Goal: Task Accomplishment & Management: Complete application form

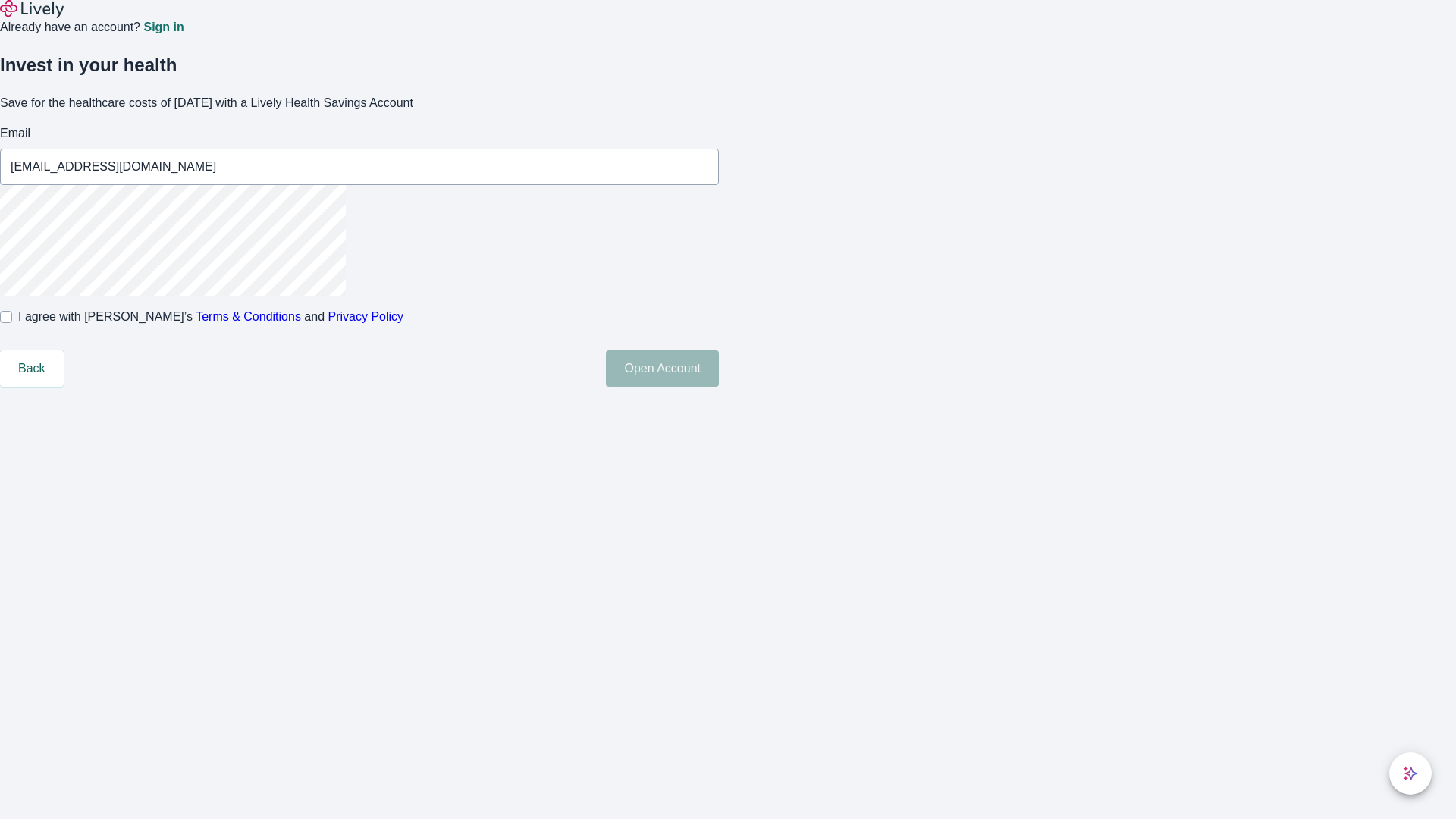
click at [12, 323] on input "I agree with Lively’s Terms & Conditions and Privacy Policy" at bounding box center [6, 316] width 12 height 12
checkbox input "true"
click at [719, 387] on button "Open Account" at bounding box center [662, 369] width 113 height 37
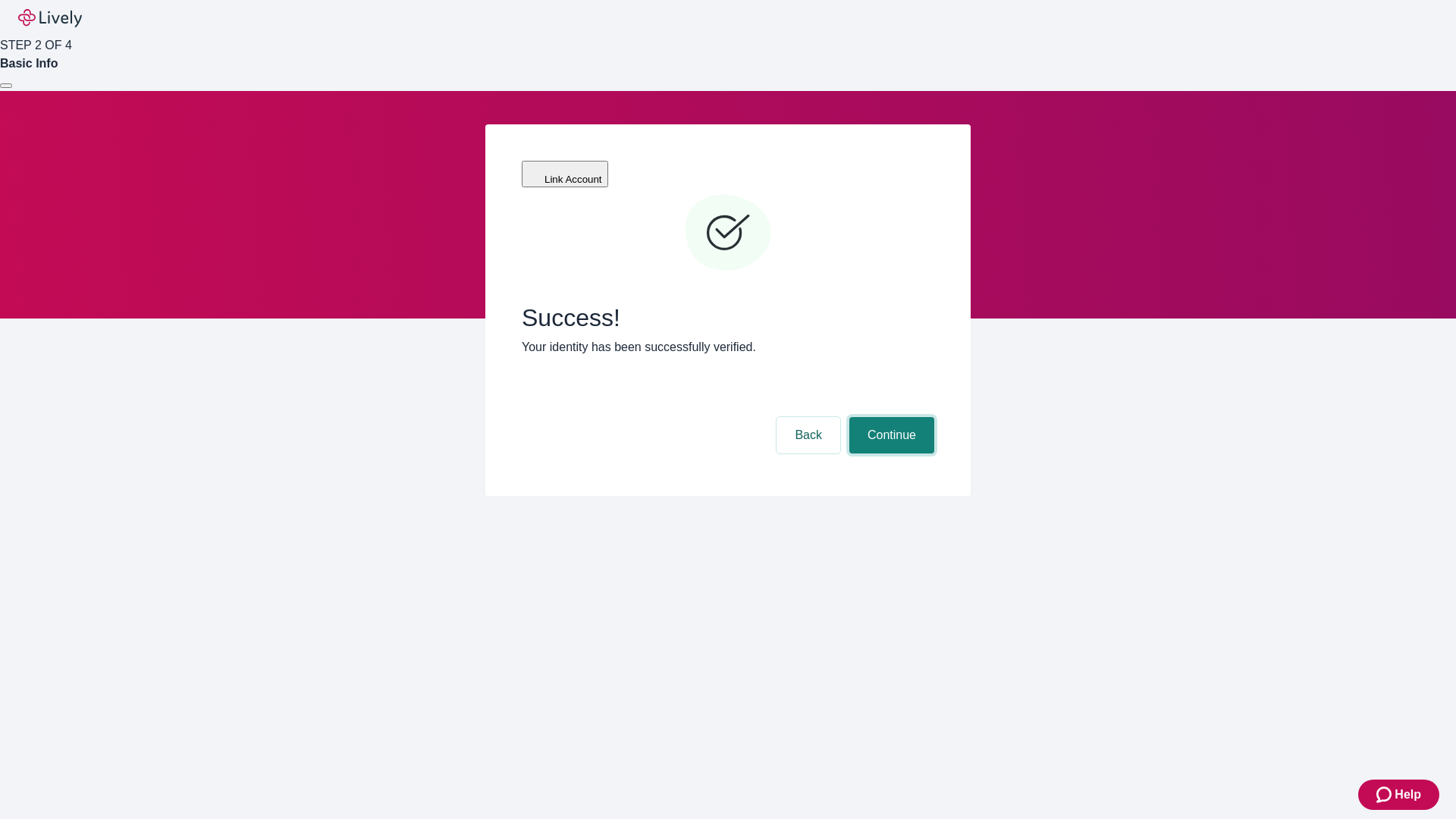
click at [889, 417] on button "Continue" at bounding box center [892, 435] width 85 height 37
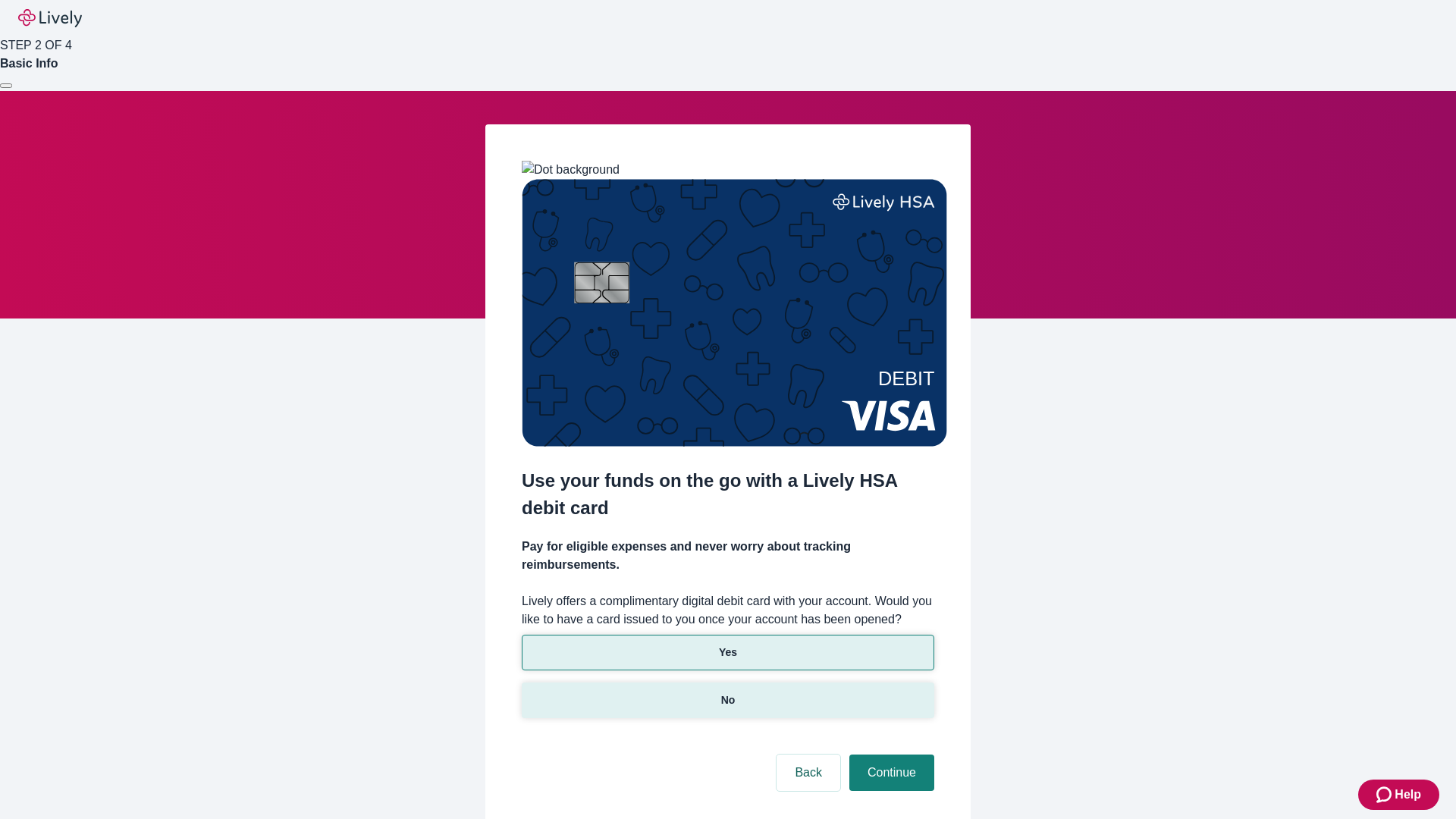
click at [727, 692] on p "No" at bounding box center [728, 700] width 14 height 16
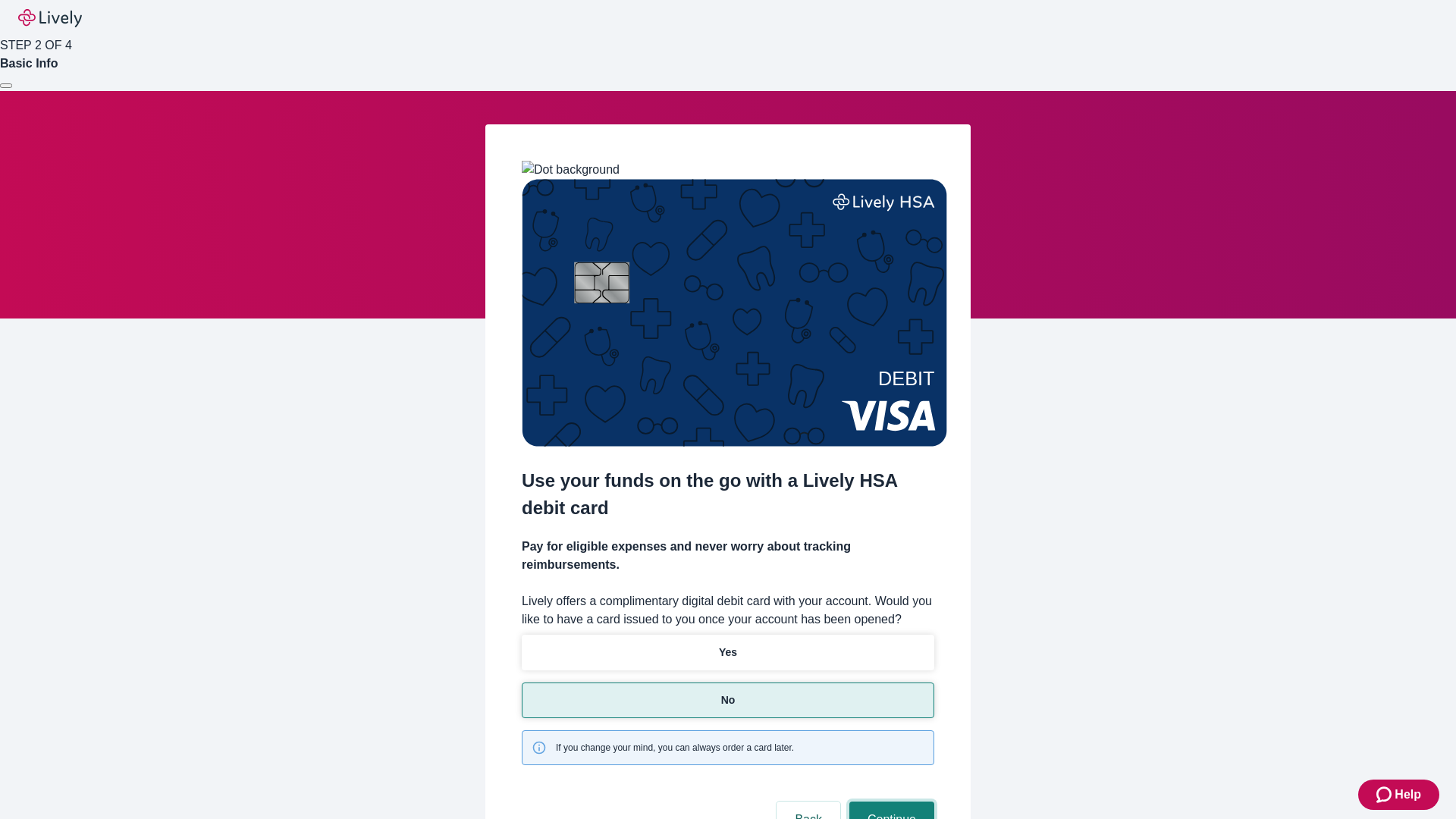
click at [889, 802] on button "Continue" at bounding box center [892, 820] width 85 height 37
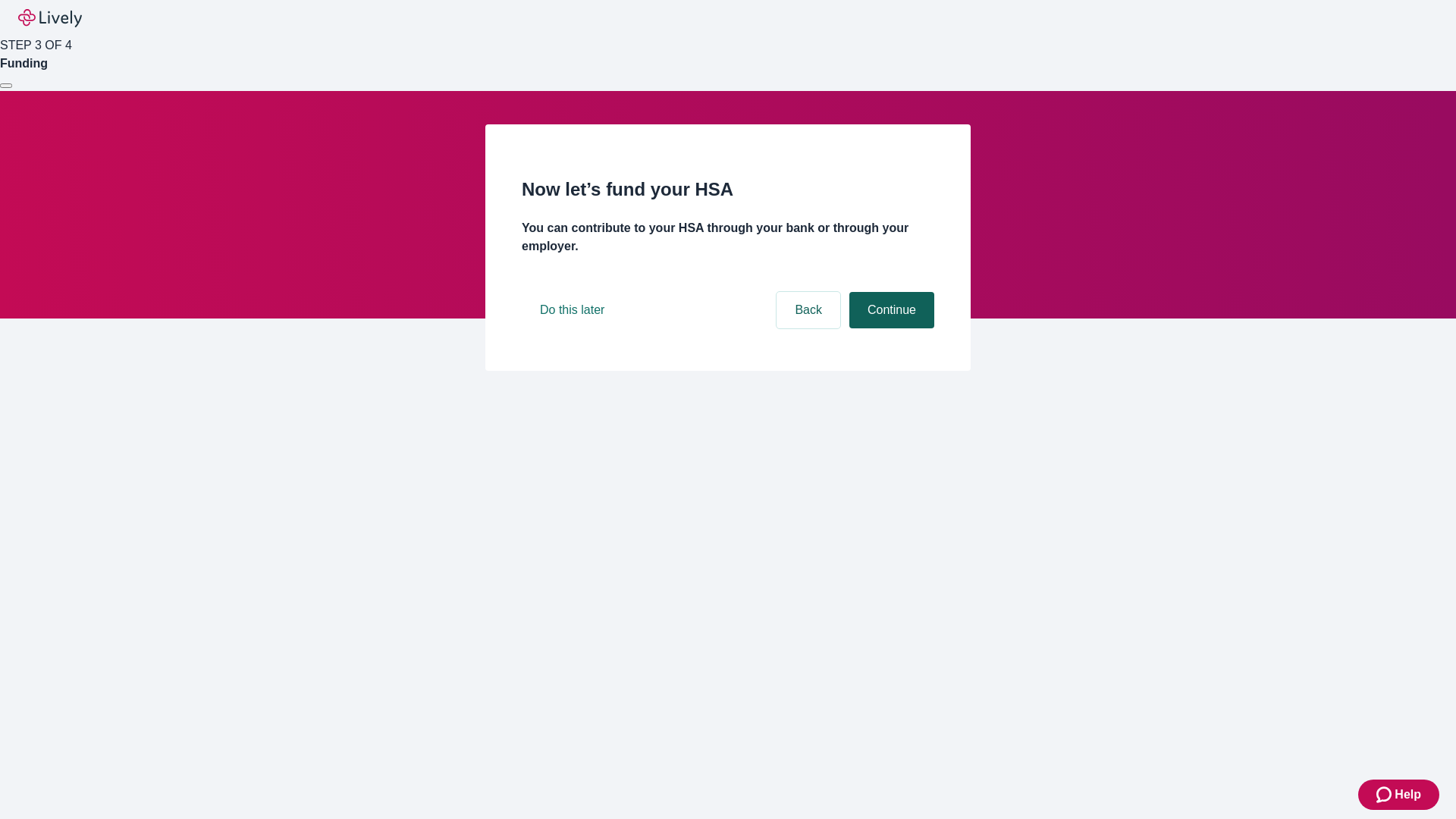
click at [889, 328] on button "Continue" at bounding box center [892, 310] width 85 height 37
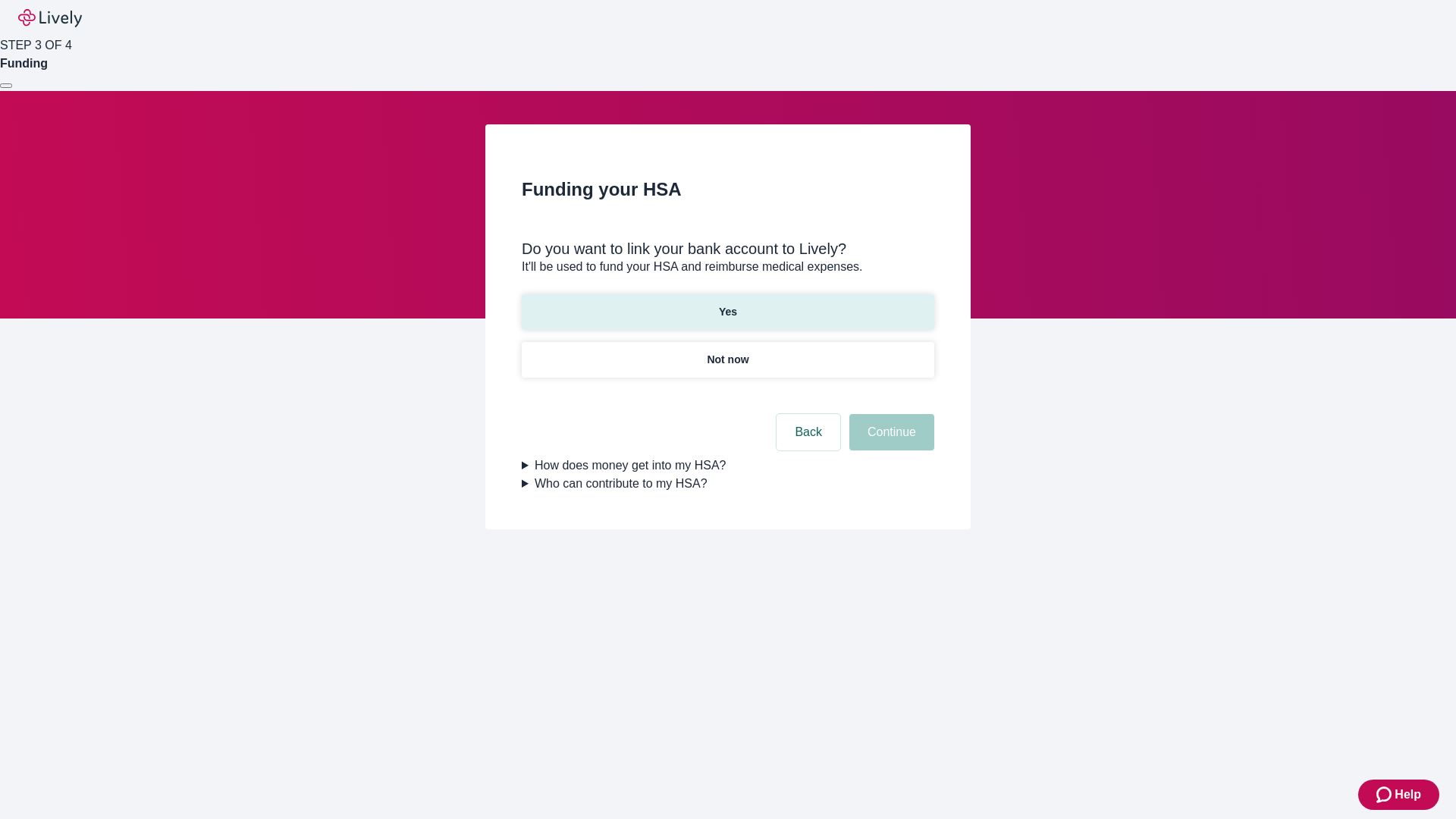
click at [727, 304] on p "Yes" at bounding box center [728, 312] width 18 height 16
click at [889, 414] on button "Continue" at bounding box center [892, 432] width 85 height 37
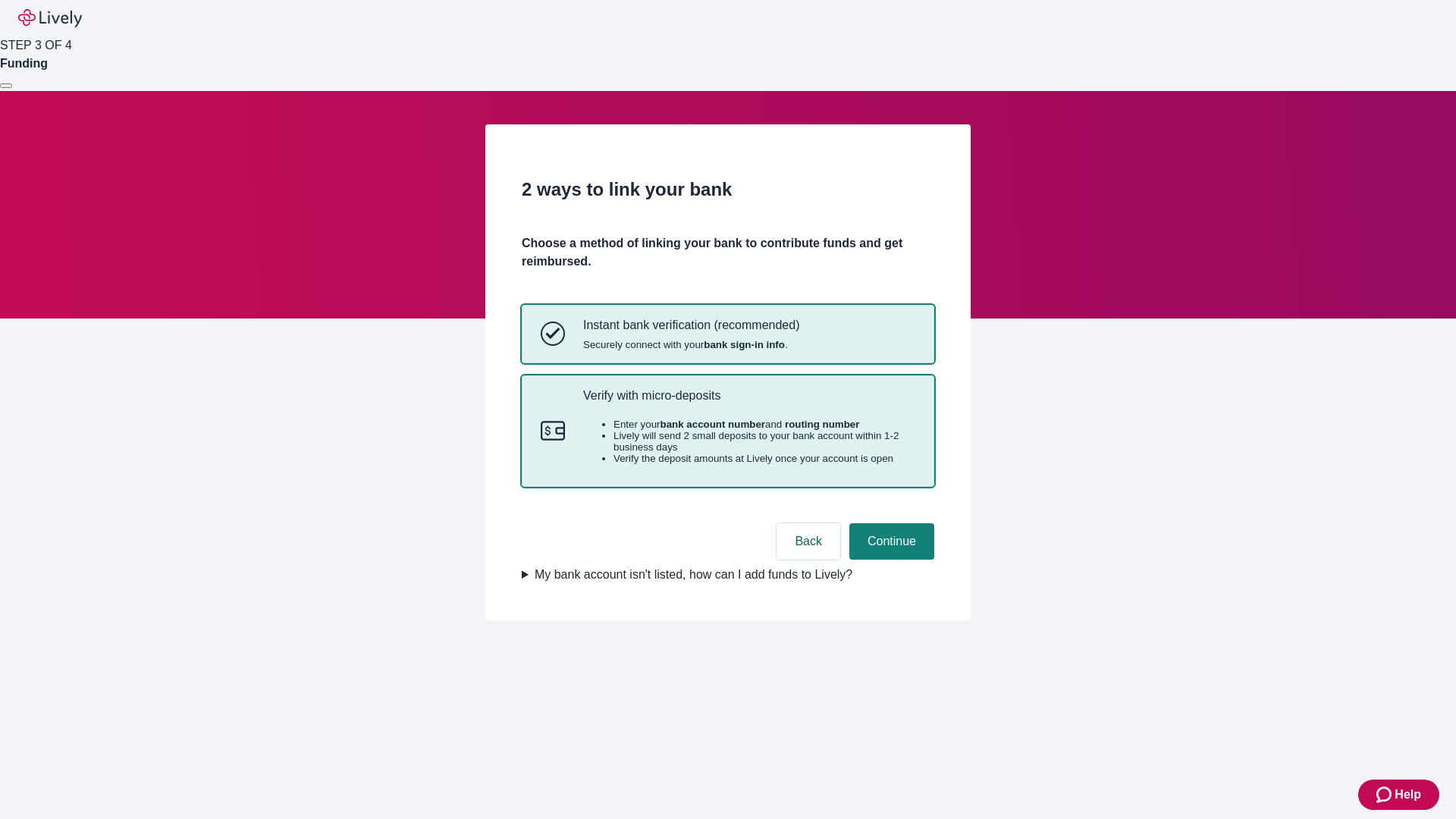
click at [749, 403] on p "Verify with micro-deposits" at bounding box center [749, 396] width 332 height 14
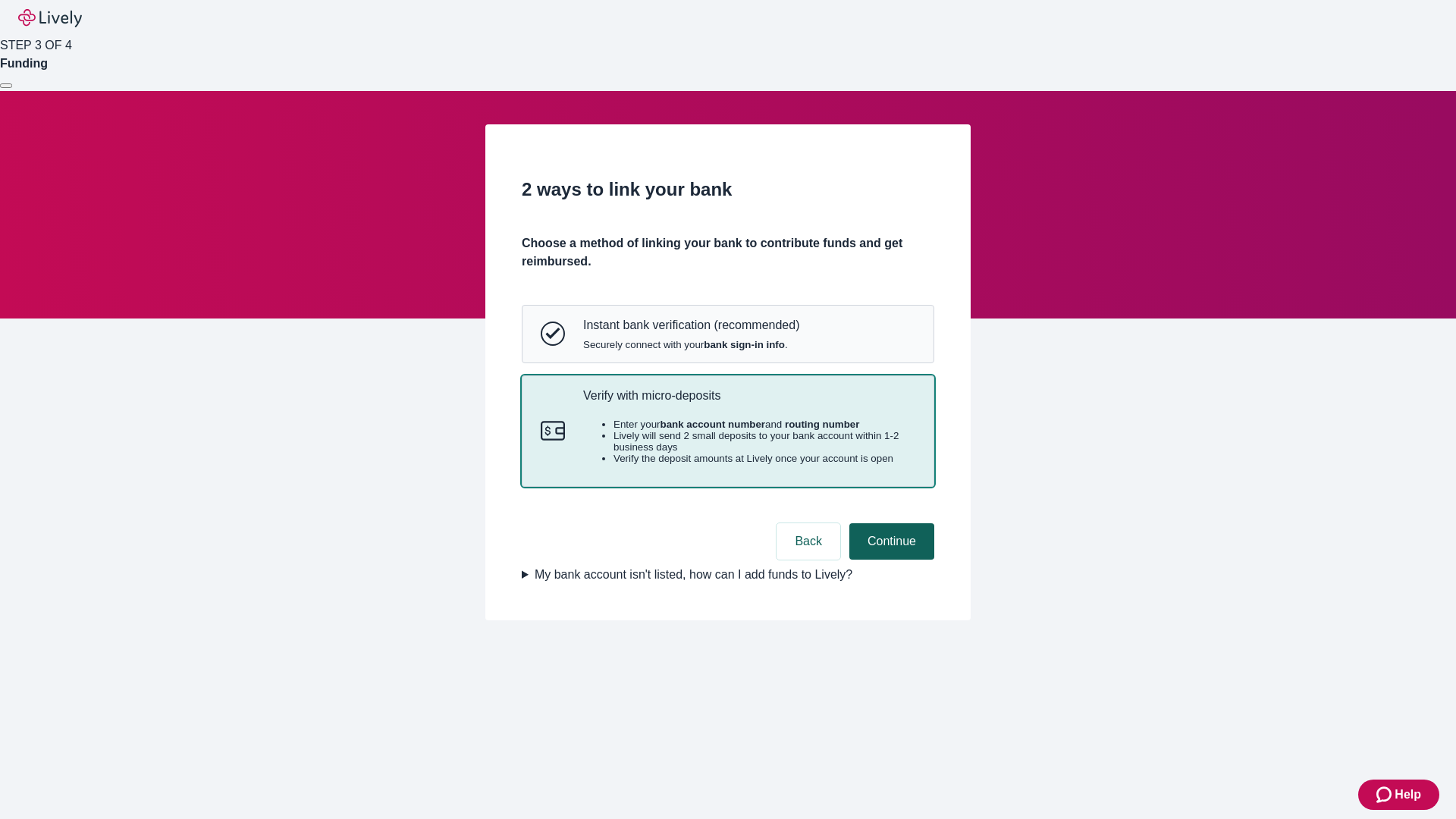
click at [889, 559] on button "Continue" at bounding box center [892, 541] width 85 height 37
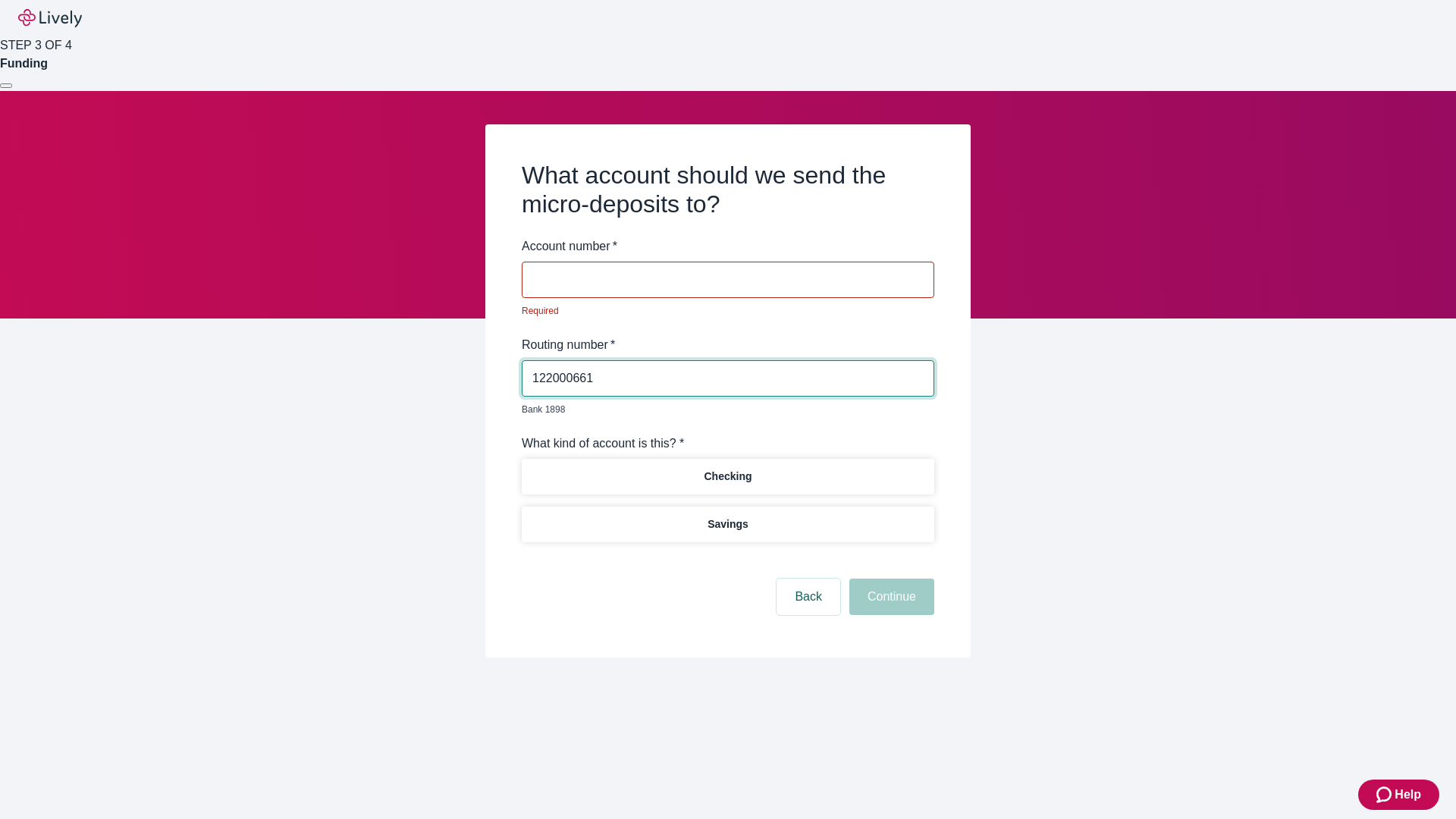
type input "122000661"
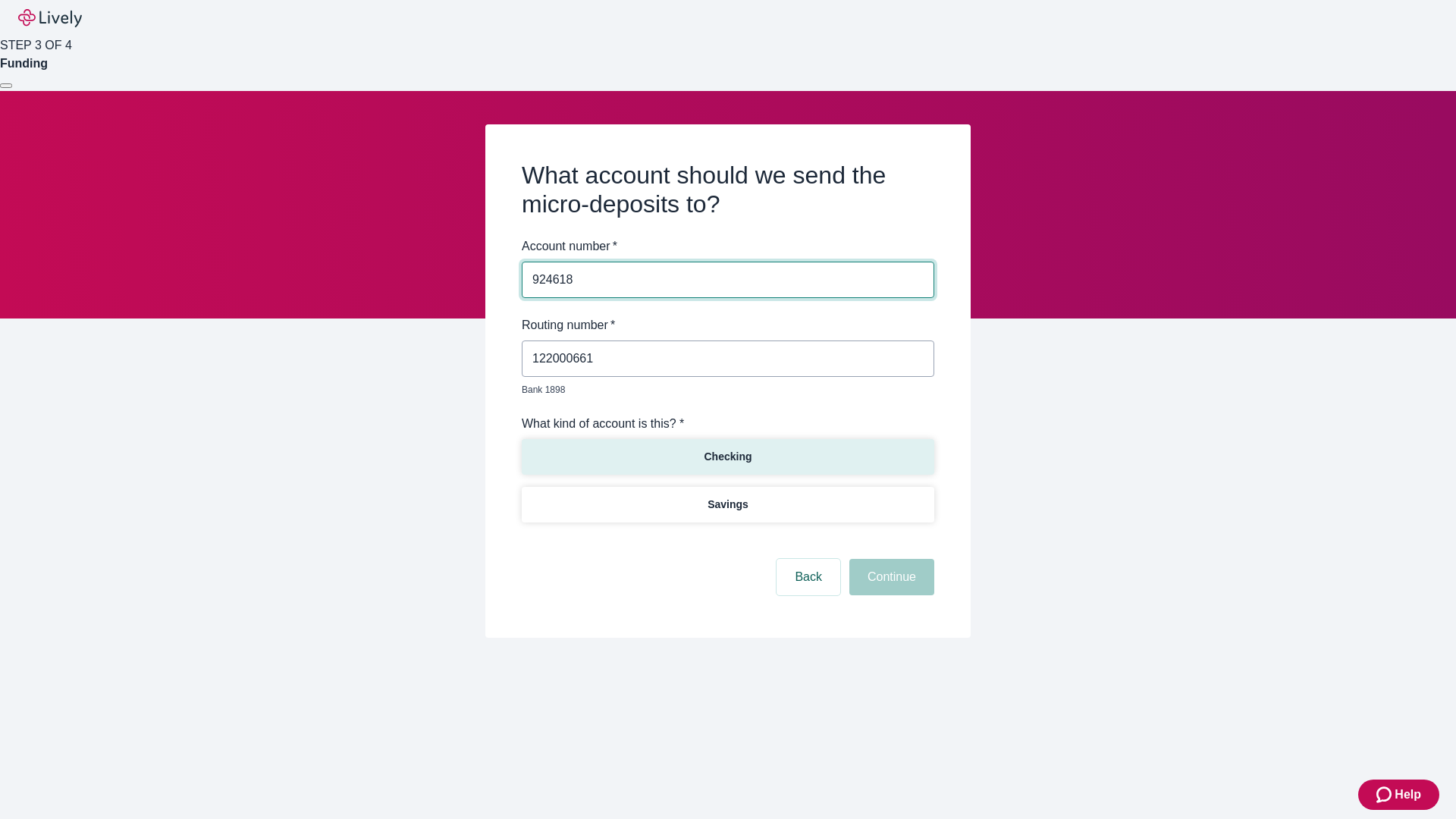
type input "924618"
click at [727, 449] on p "Checking" at bounding box center [727, 457] width 48 height 16
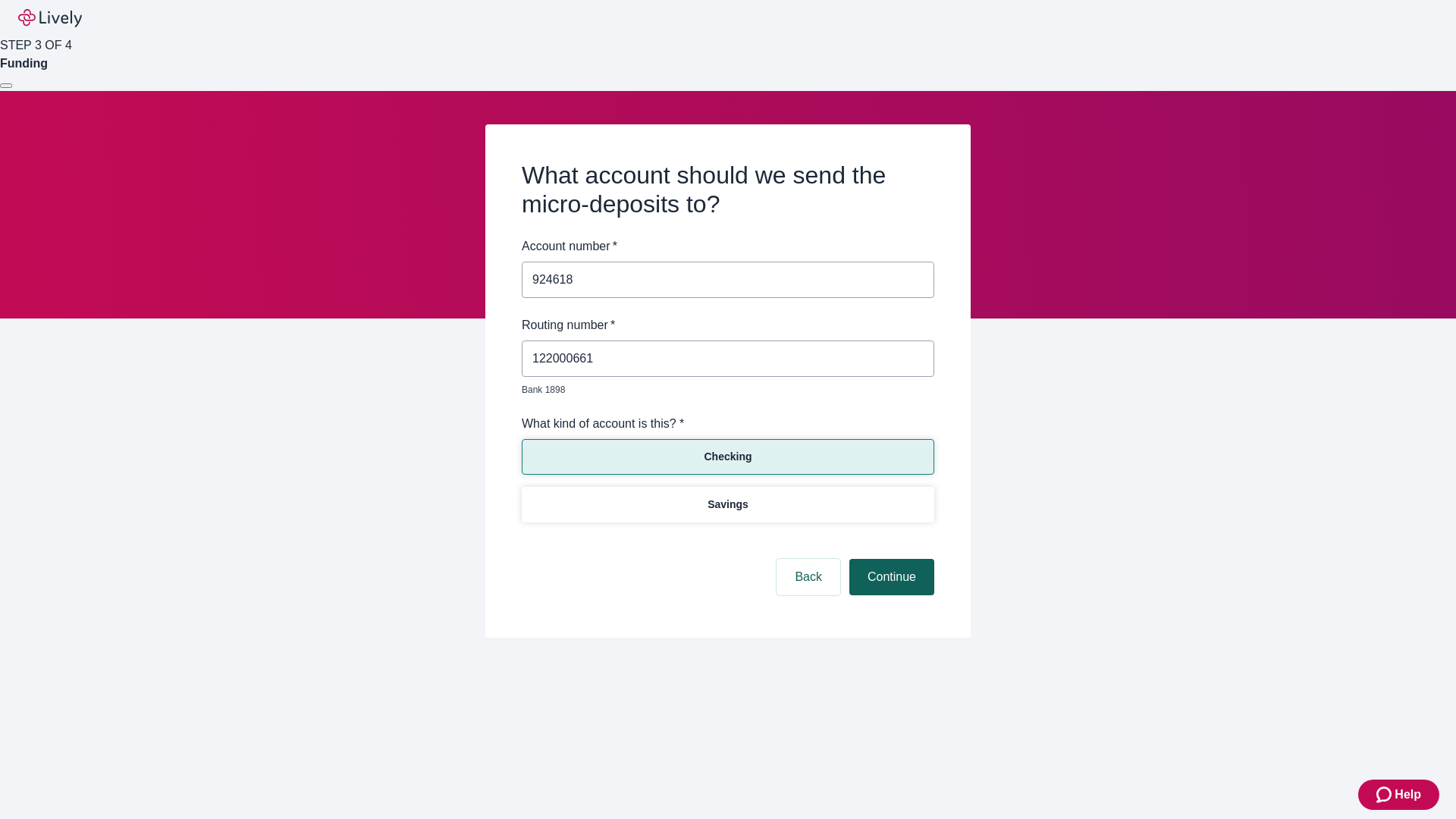
click at [889, 559] on button "Continue" at bounding box center [892, 577] width 85 height 37
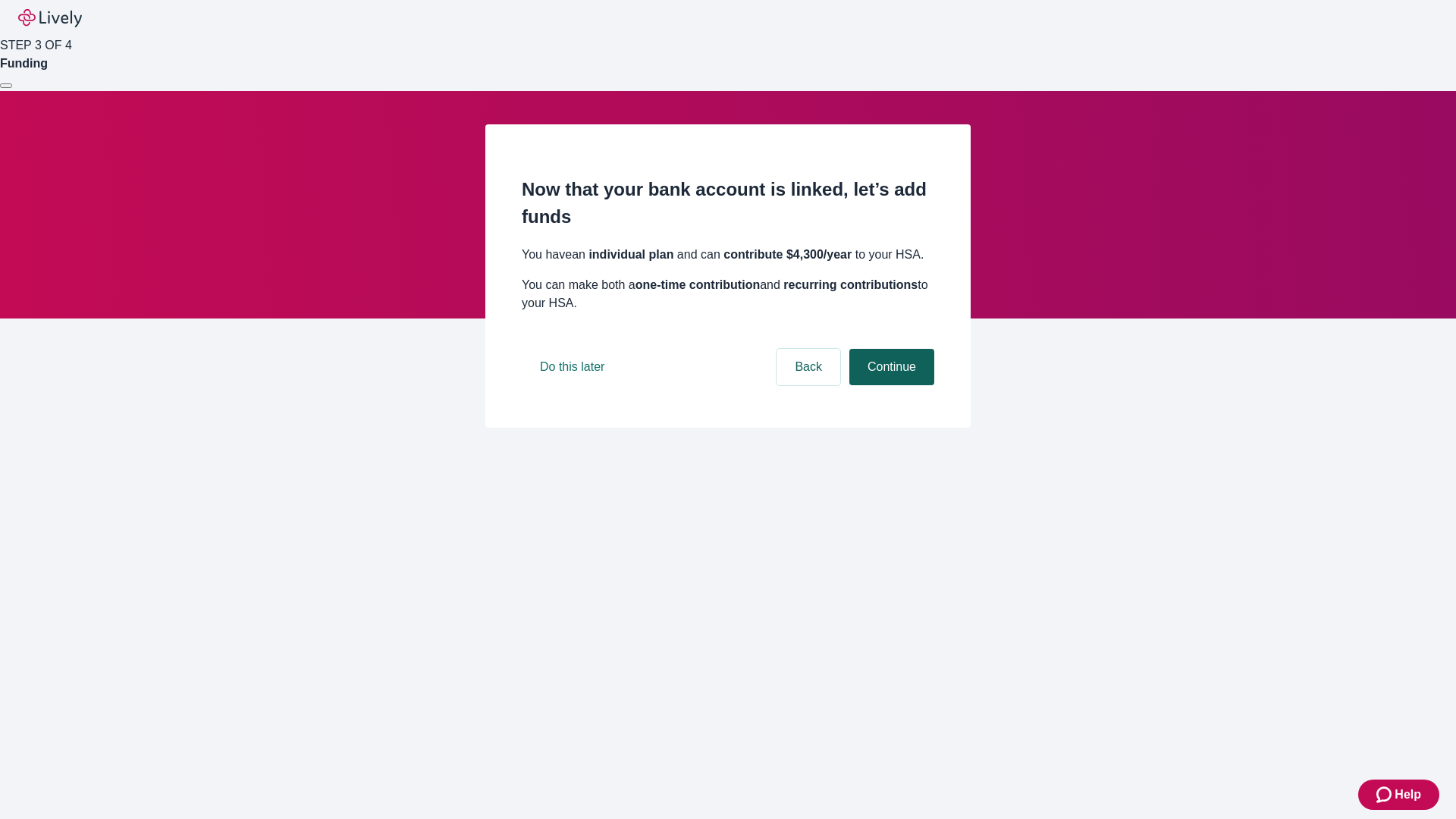
click at [889, 385] on button "Continue" at bounding box center [892, 367] width 85 height 37
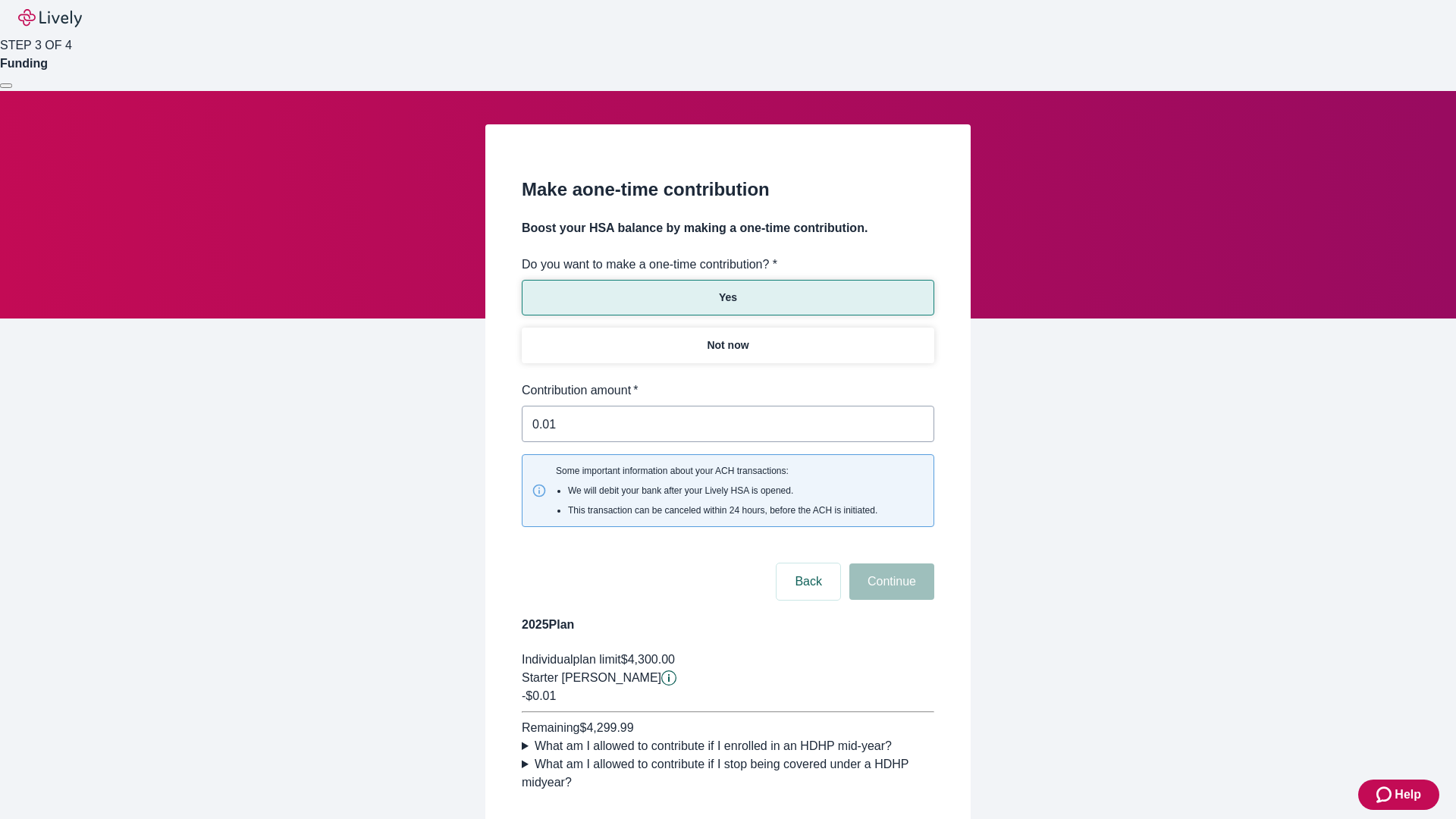
type input "0.01"
click at [889, 563] on button "Continue" at bounding box center [892, 581] width 85 height 37
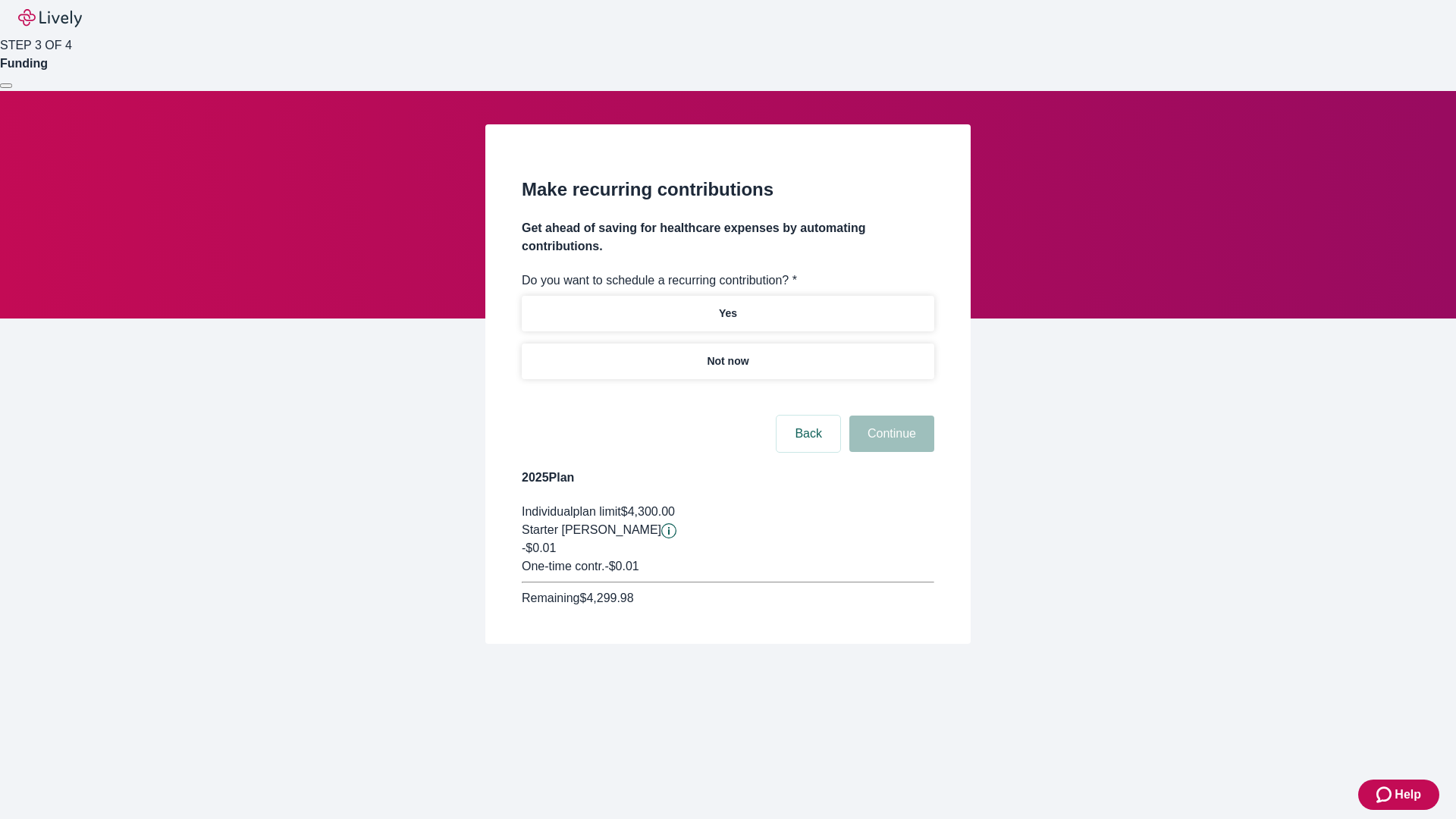
click at [727, 353] on p "Not now" at bounding box center [727, 361] width 41 height 16
click at [889, 415] on button "Continue" at bounding box center [892, 434] width 85 height 37
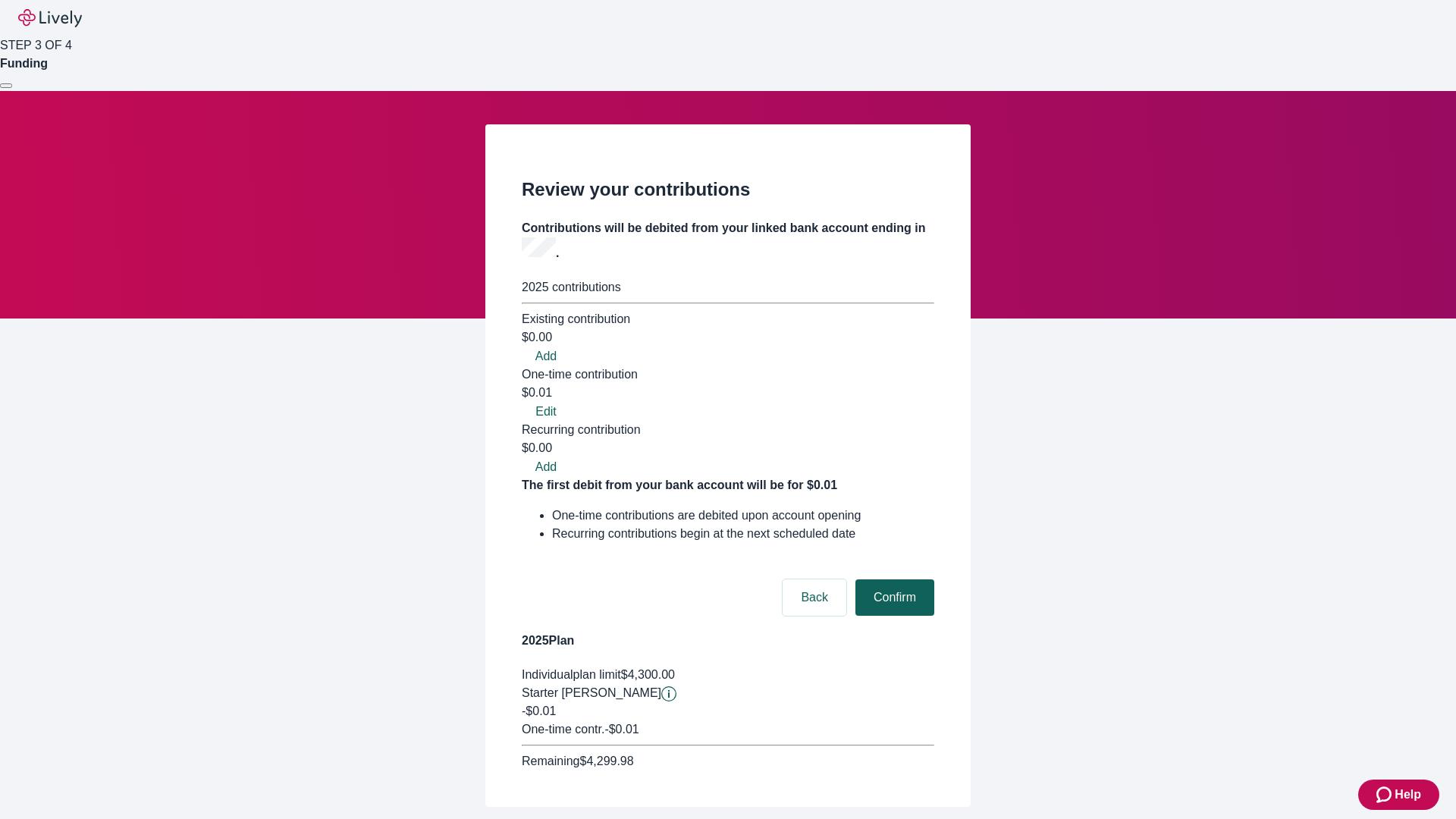
click at [893, 579] on button "Confirm" at bounding box center [894, 597] width 79 height 37
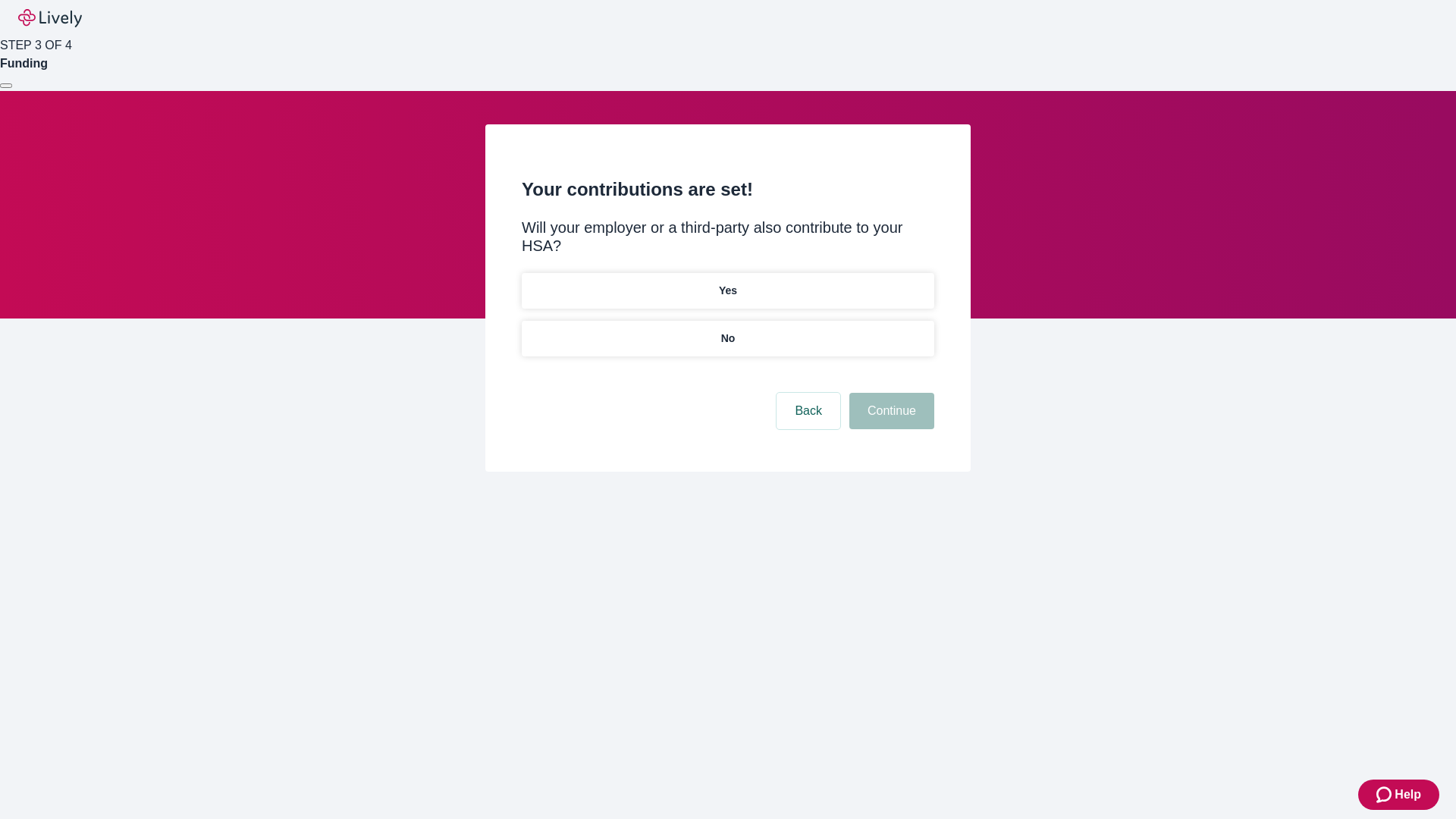
click at [727, 330] on p "No" at bounding box center [728, 338] width 14 height 16
click at [889, 392] on button "Continue" at bounding box center [892, 411] width 85 height 37
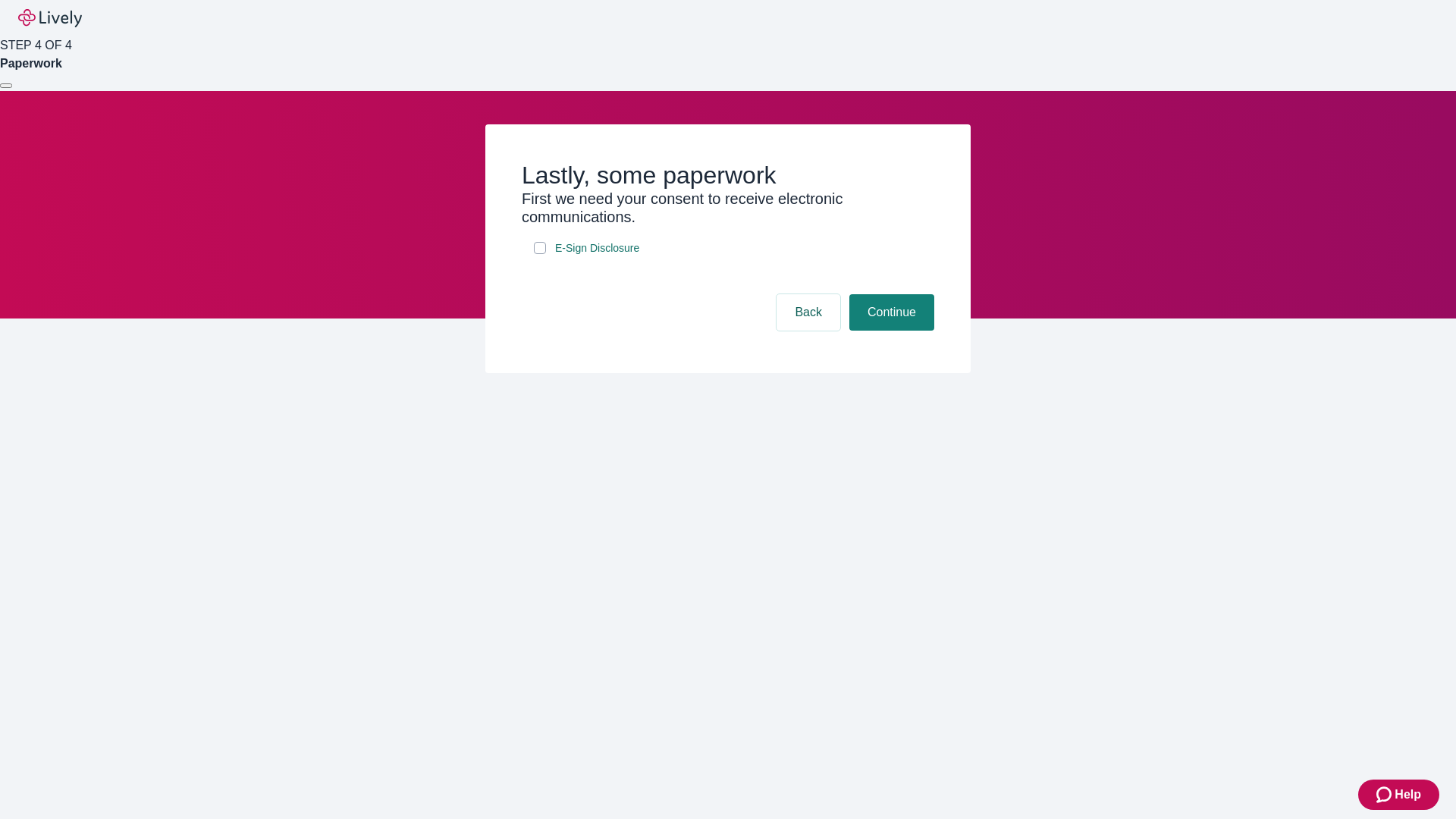
click at [540, 254] on input "E-Sign Disclosure" at bounding box center [540, 247] width 12 height 12
checkbox input "true"
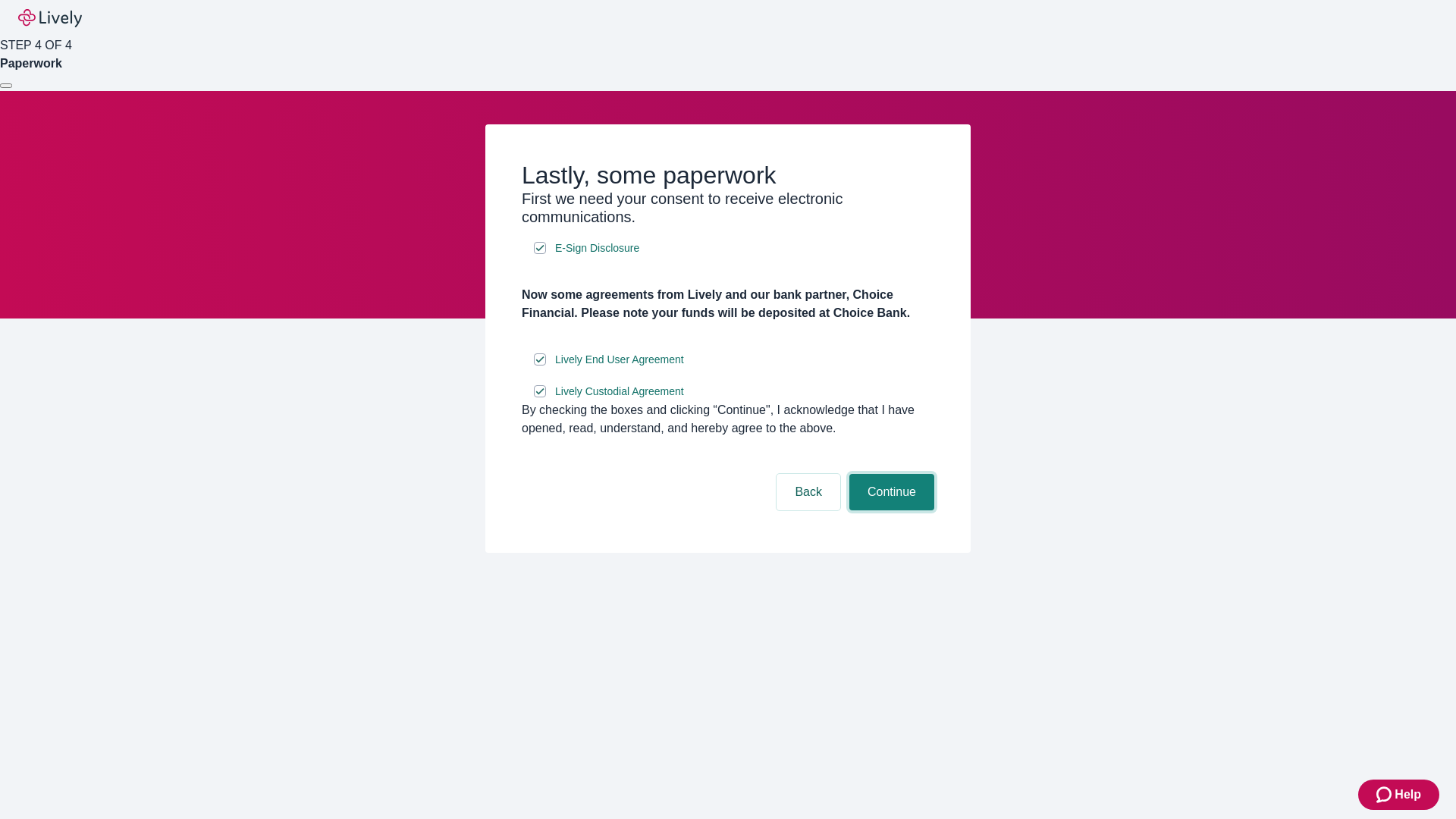
click at [889, 510] on button "Continue" at bounding box center [892, 492] width 85 height 37
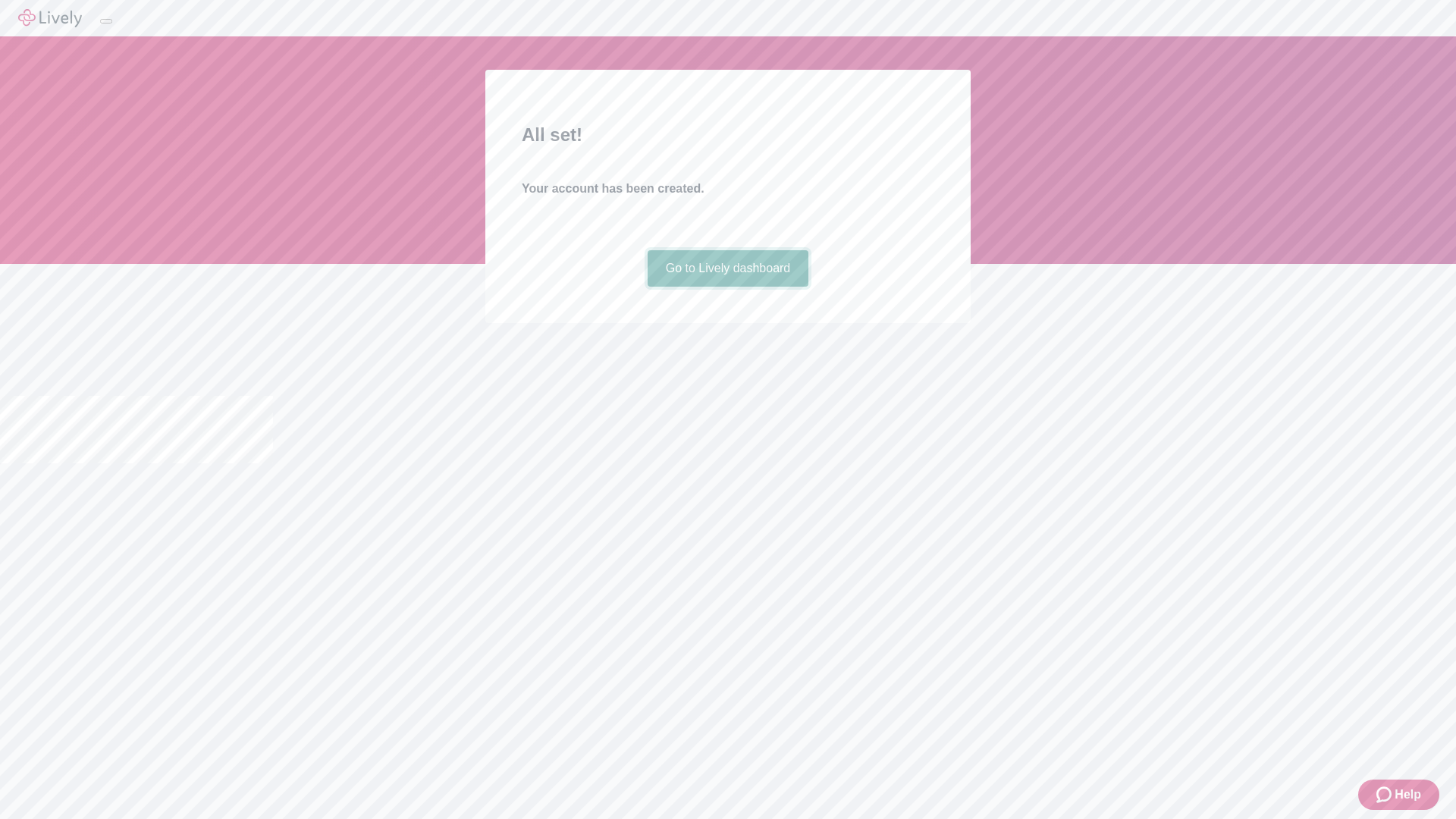
click at [727, 287] on link "Go to Lively dashboard" at bounding box center [728, 268] width 161 height 37
